Goal: Task Accomplishment & Management: Manage account settings

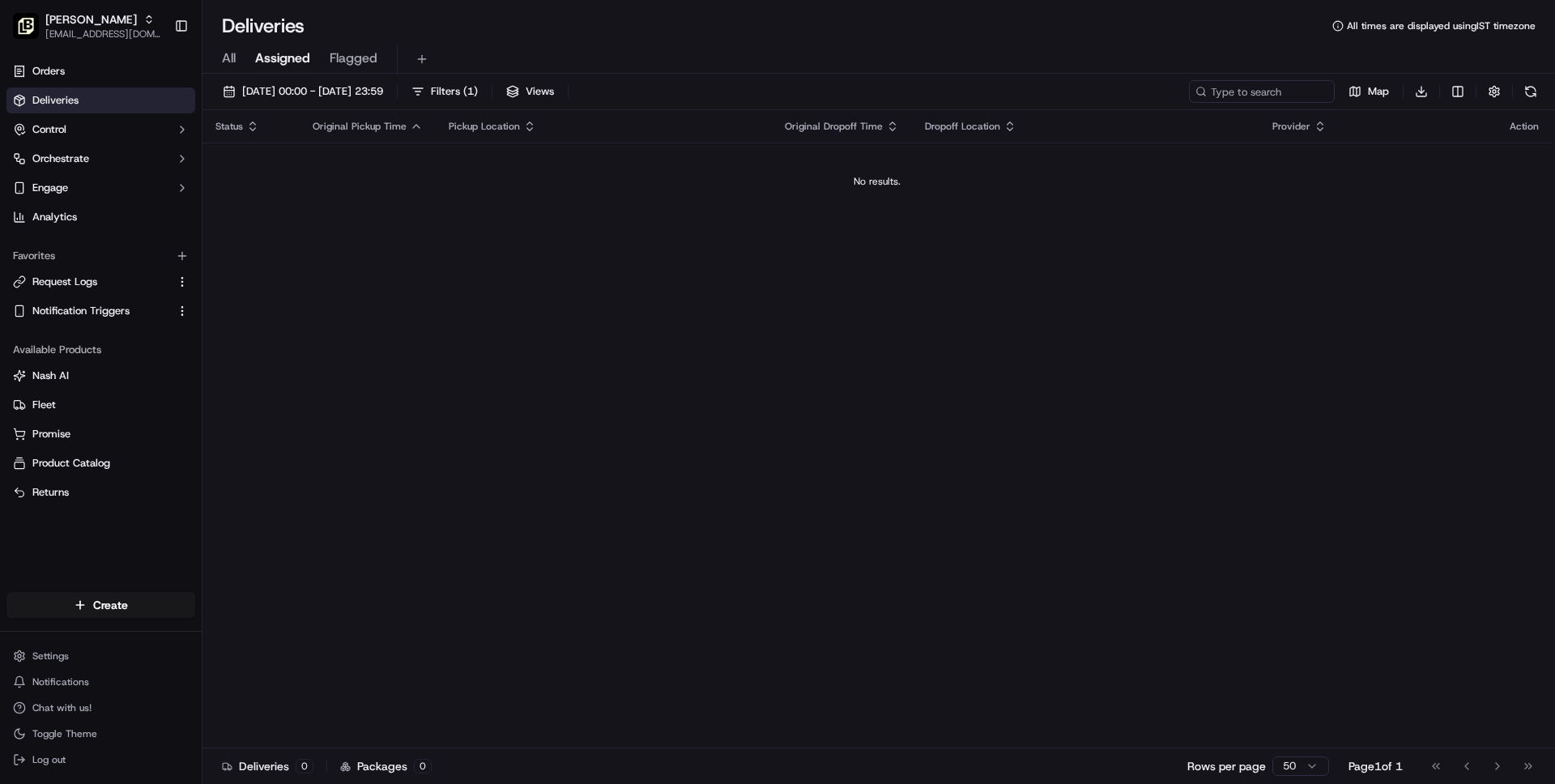
click at [402, 186] on div "No results." at bounding box center [877, 181] width 1337 height 13
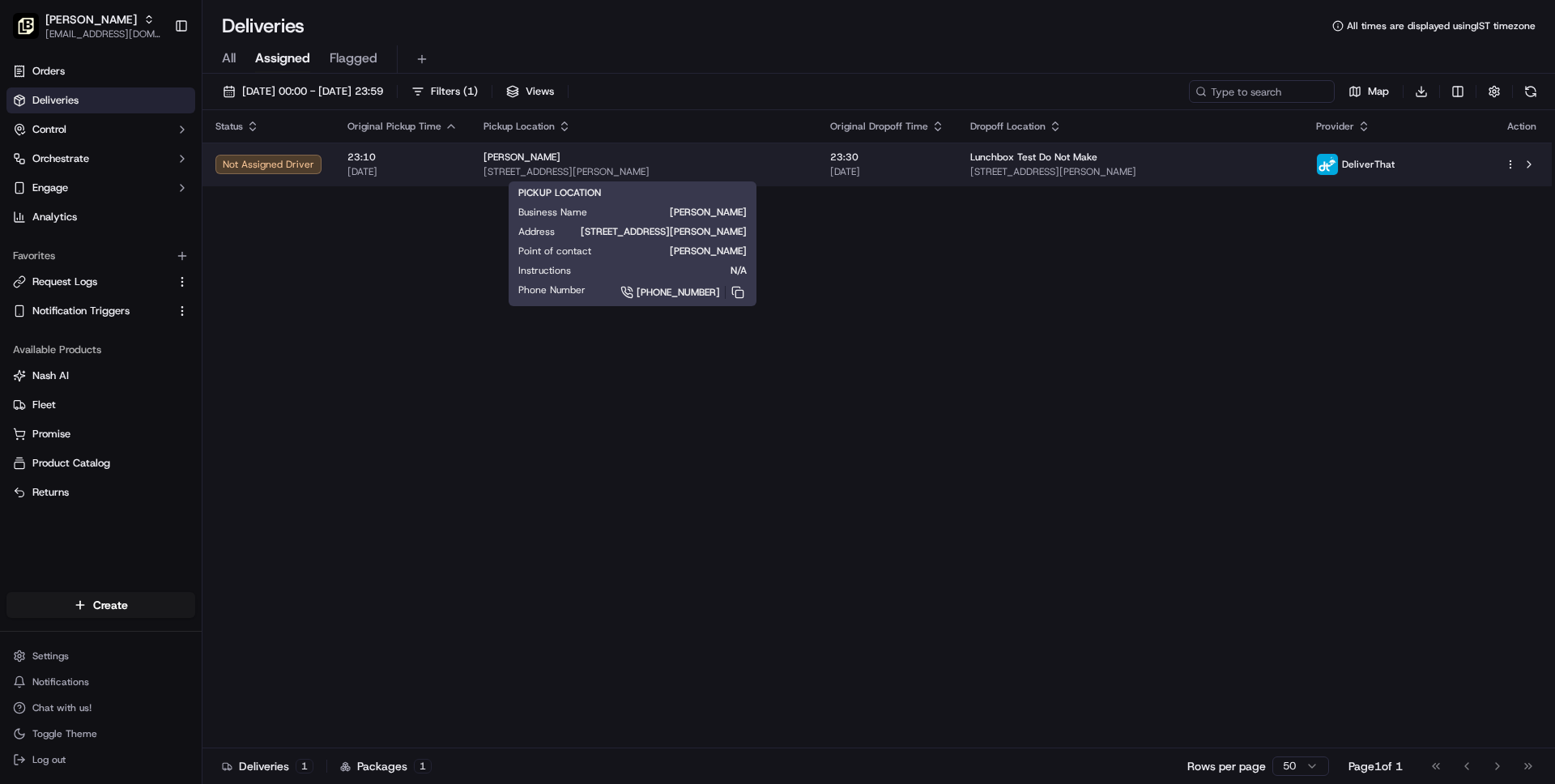
click at [715, 167] on span "[STREET_ADDRESS][PERSON_NAME]" at bounding box center [644, 171] width 321 height 13
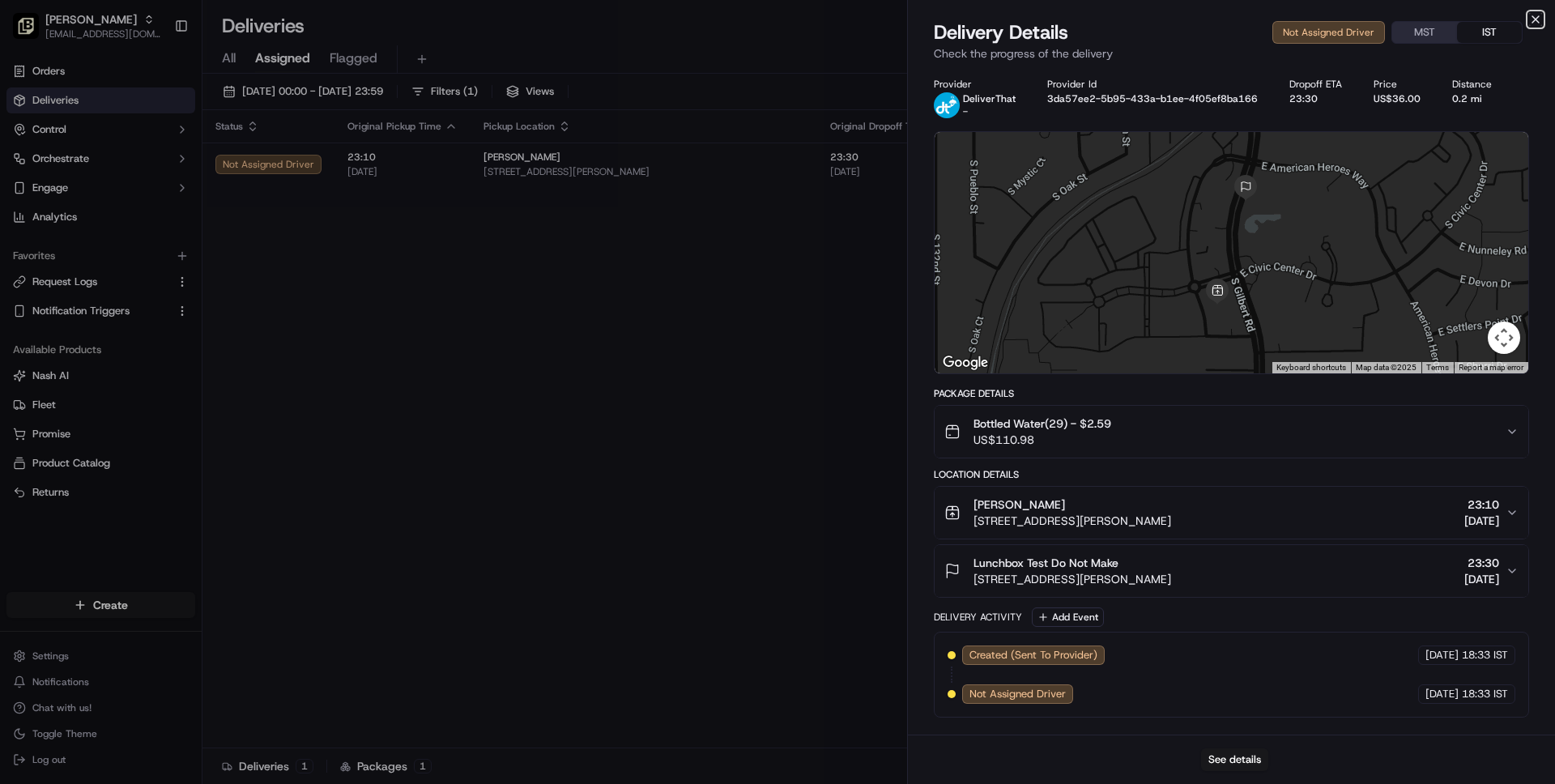
click at [1538, 22] on icon "button" at bounding box center [1535, 19] width 7 height 7
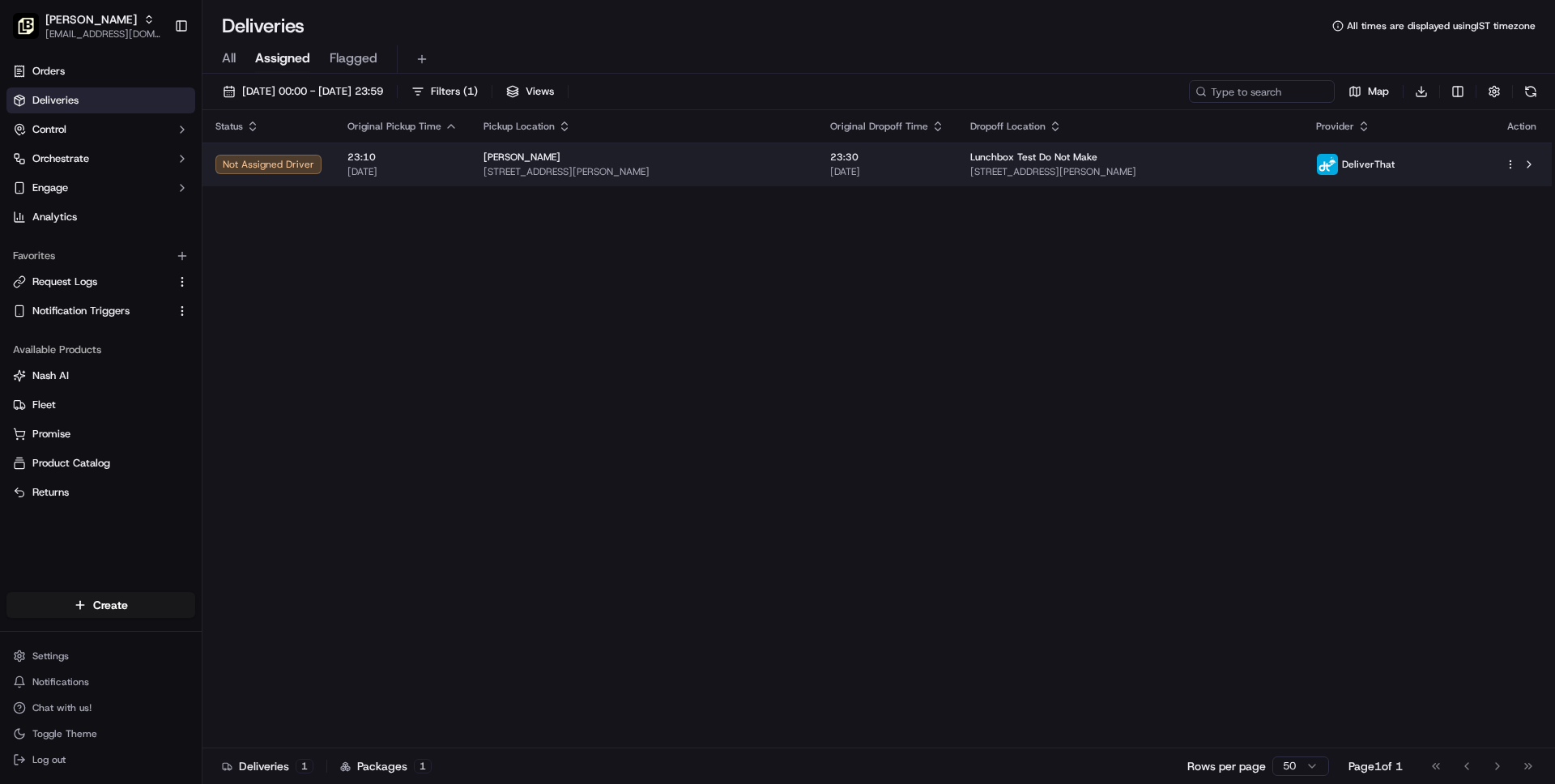
click at [1513, 163] on html "[PERSON_NAME] [EMAIL_ADDRESS][DOMAIN_NAME] Toggle Sidebar Orders Deliveries Con…" at bounding box center [778, 392] width 1555 height 784
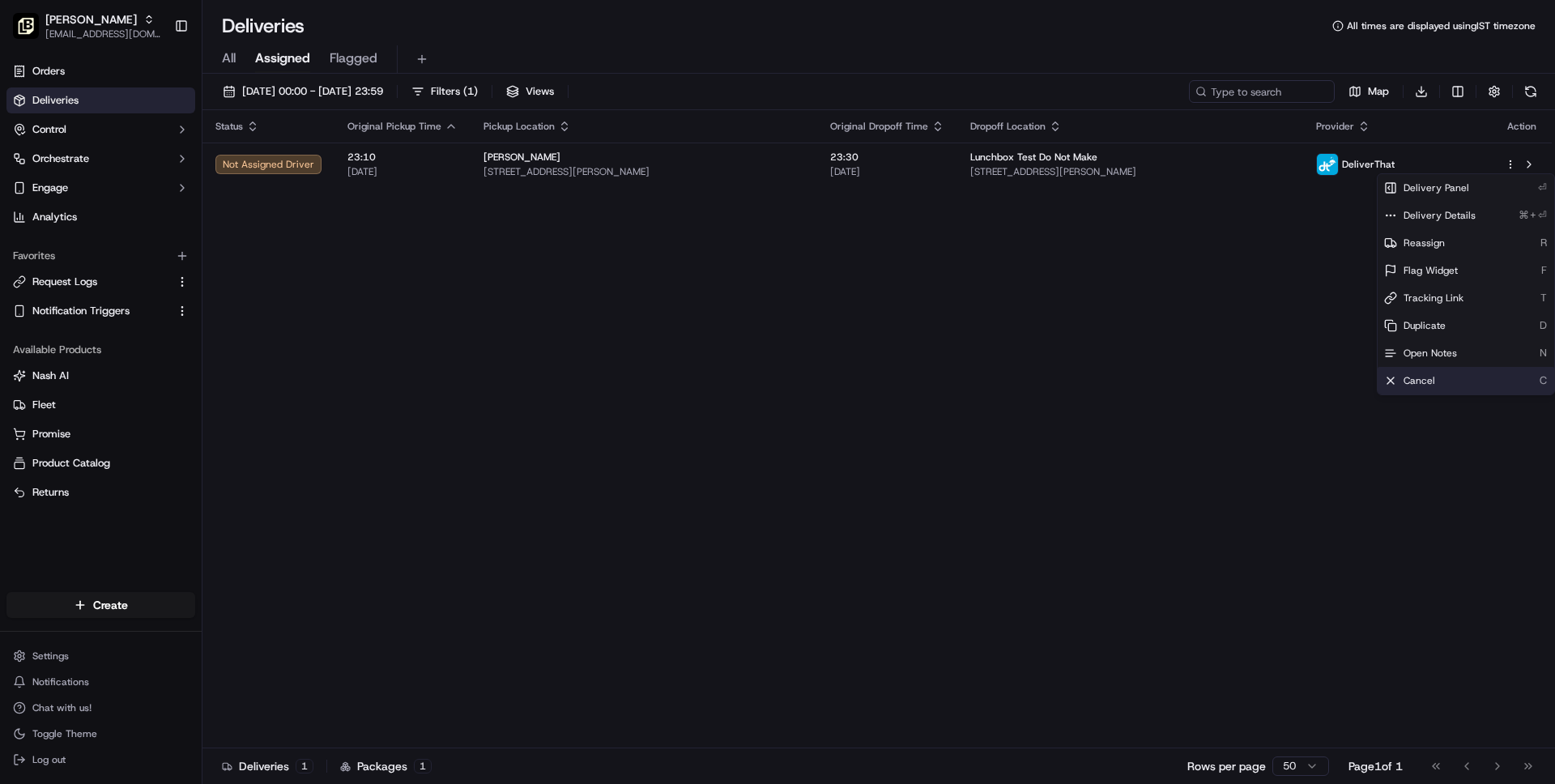
click at [1466, 379] on div "Cancel C" at bounding box center [1465, 381] width 176 height 28
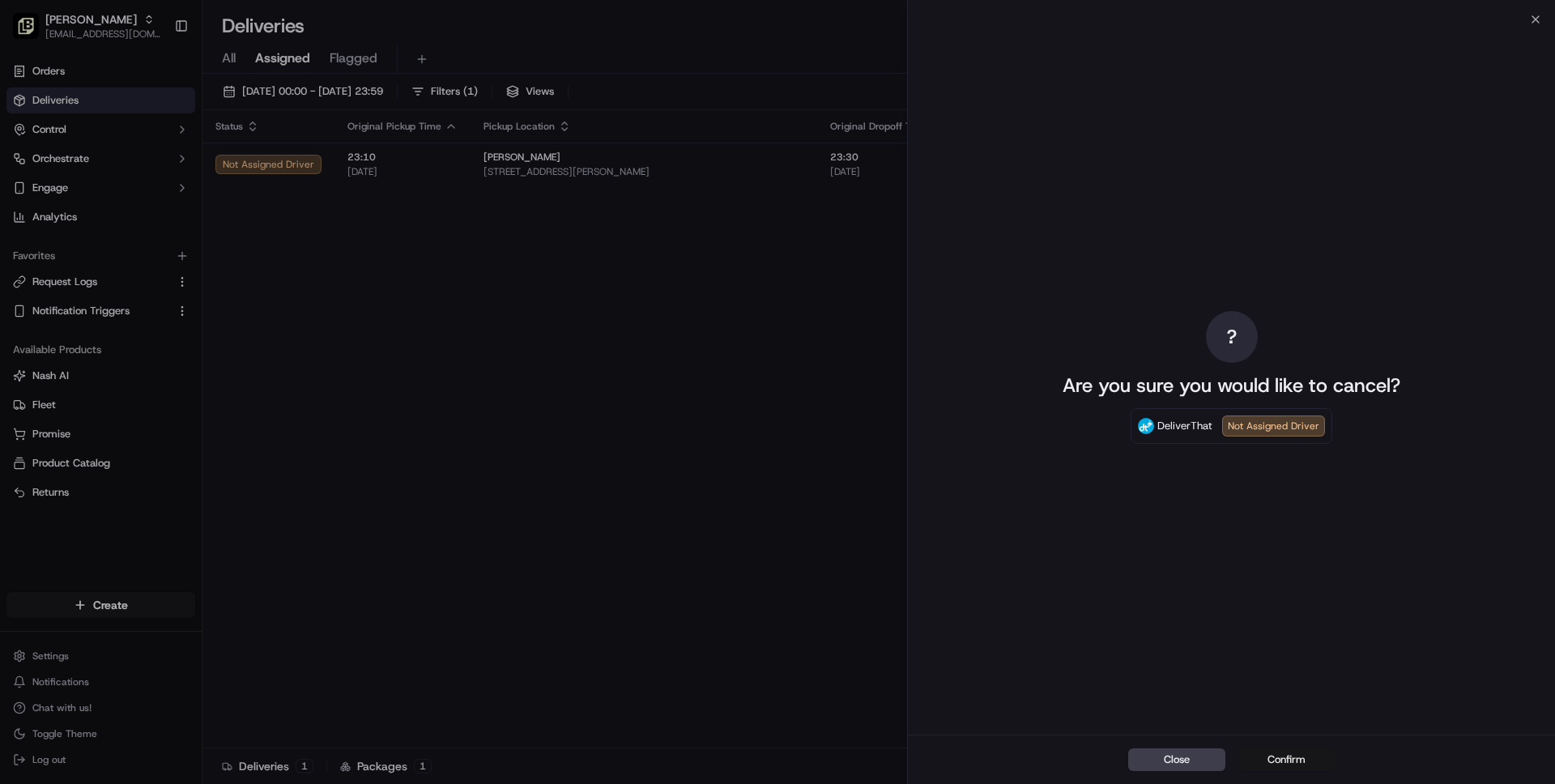
click at [1288, 767] on button "Confirm" at bounding box center [1286, 758] width 97 height 23
